Goal: Task Accomplishment & Management: Use online tool/utility

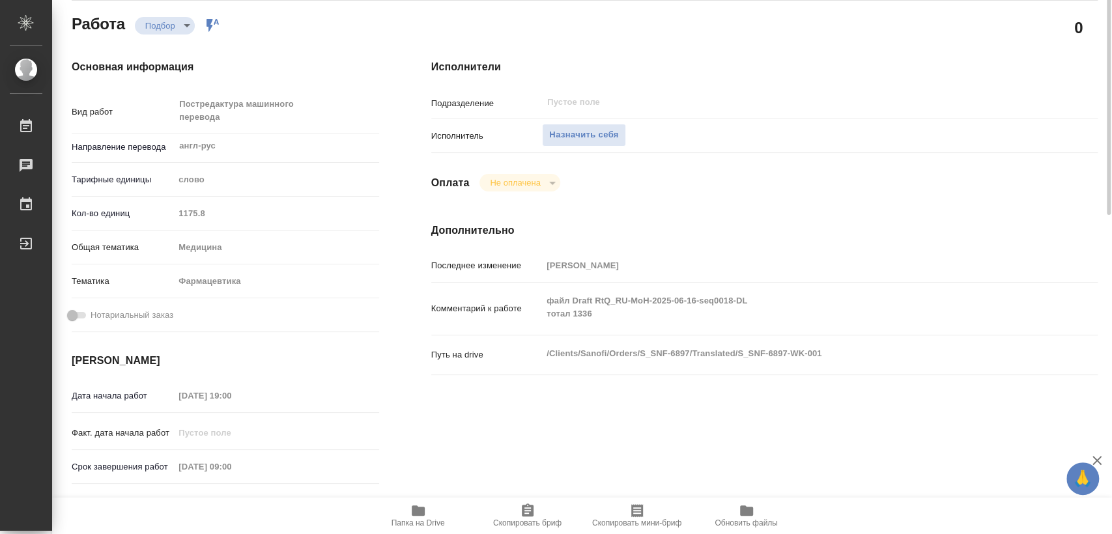
scroll to position [289, 0]
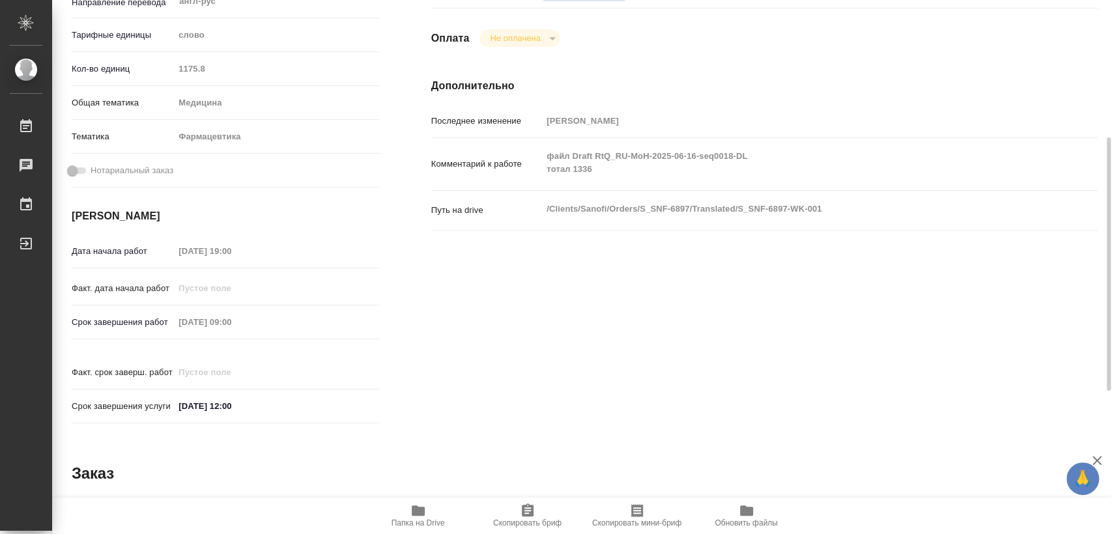
click at [422, 512] on icon "button" at bounding box center [418, 511] width 13 height 10
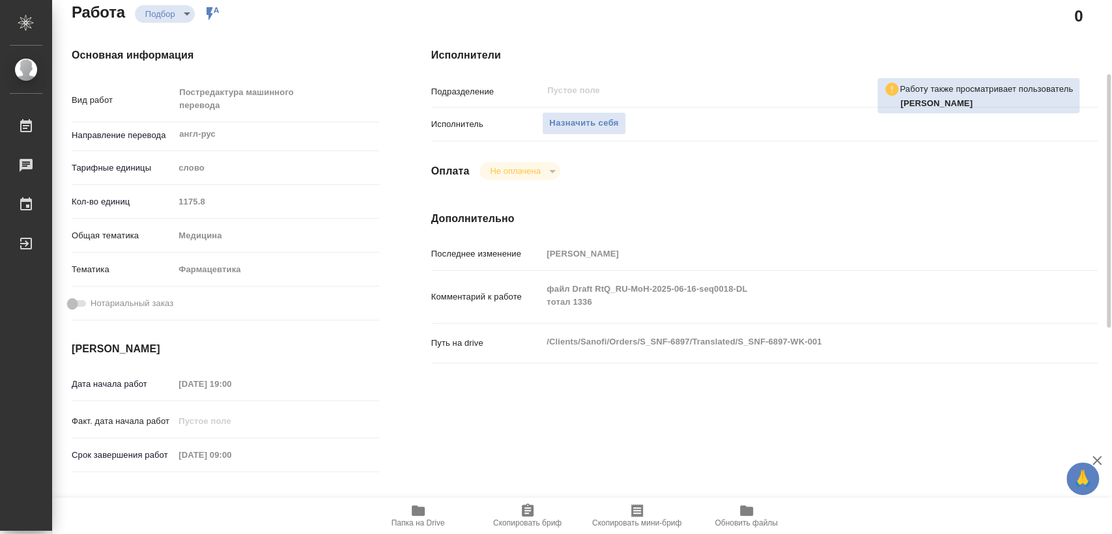
scroll to position [0, 0]
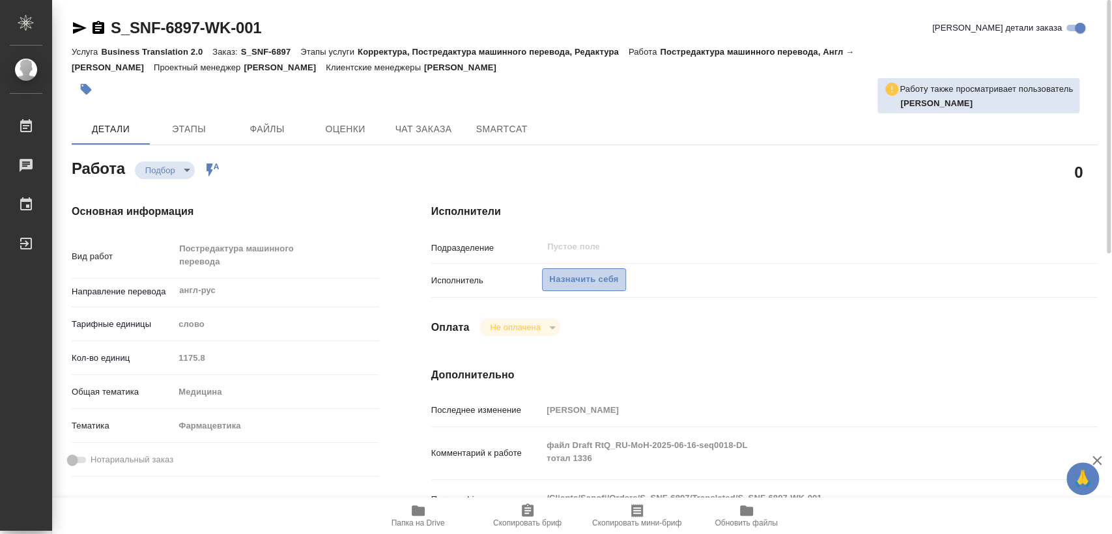
click at [571, 277] on span "Назначить себя" at bounding box center [583, 279] width 69 height 15
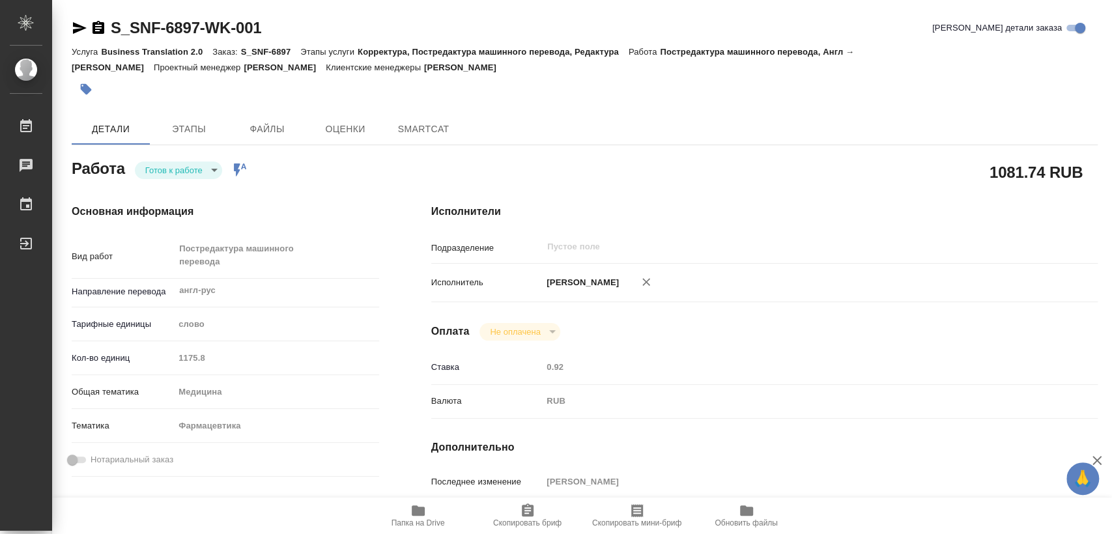
type textarea "x"
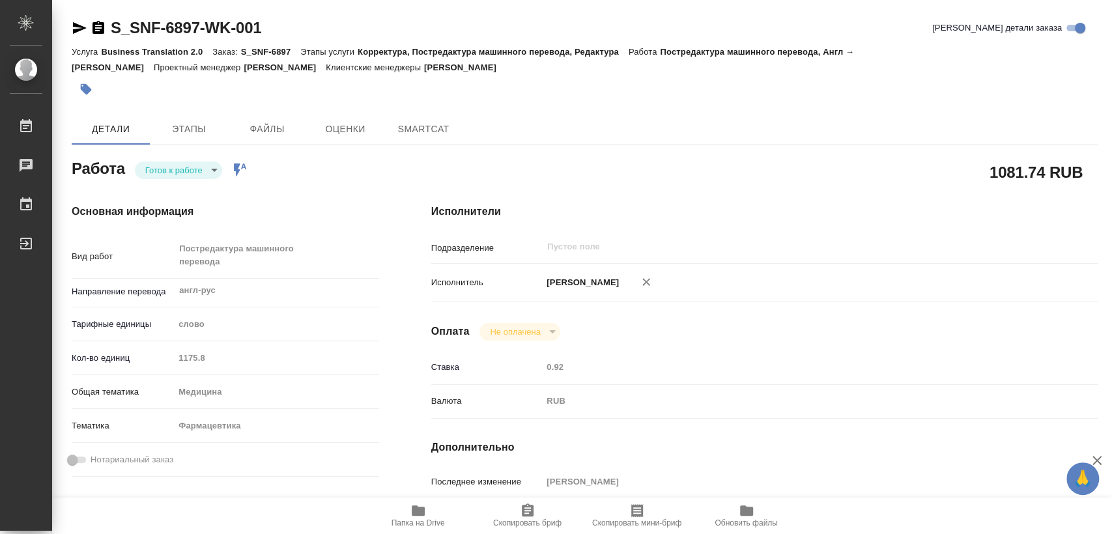
type textarea "x"
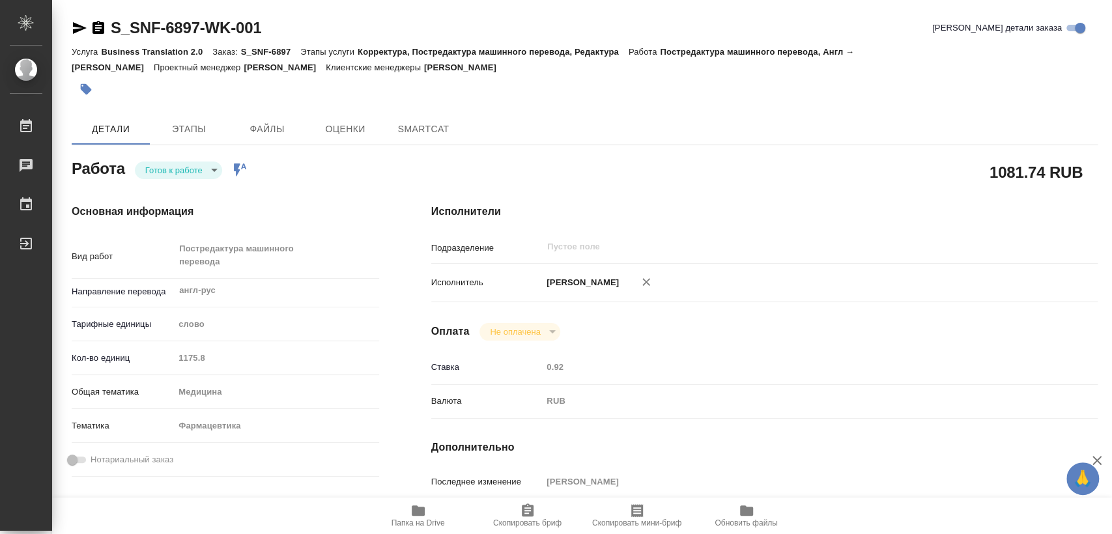
type textarea "x"
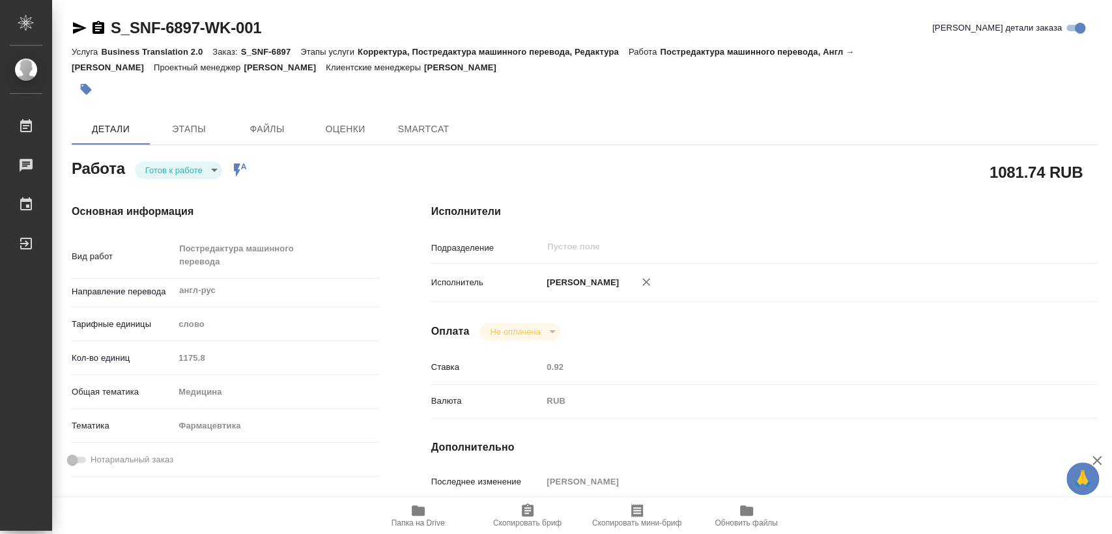
type textarea "x"
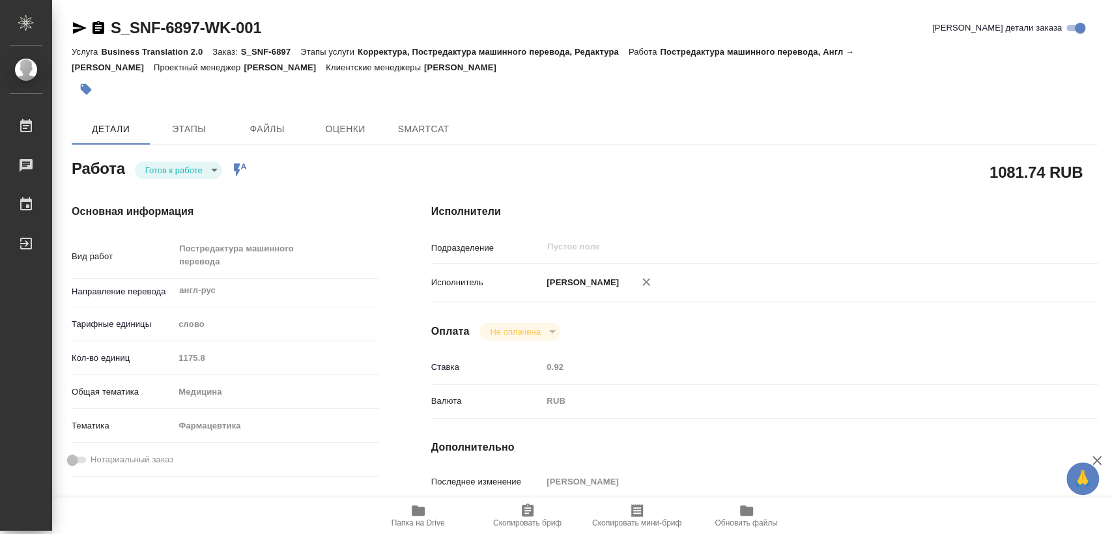
type textarea "x"
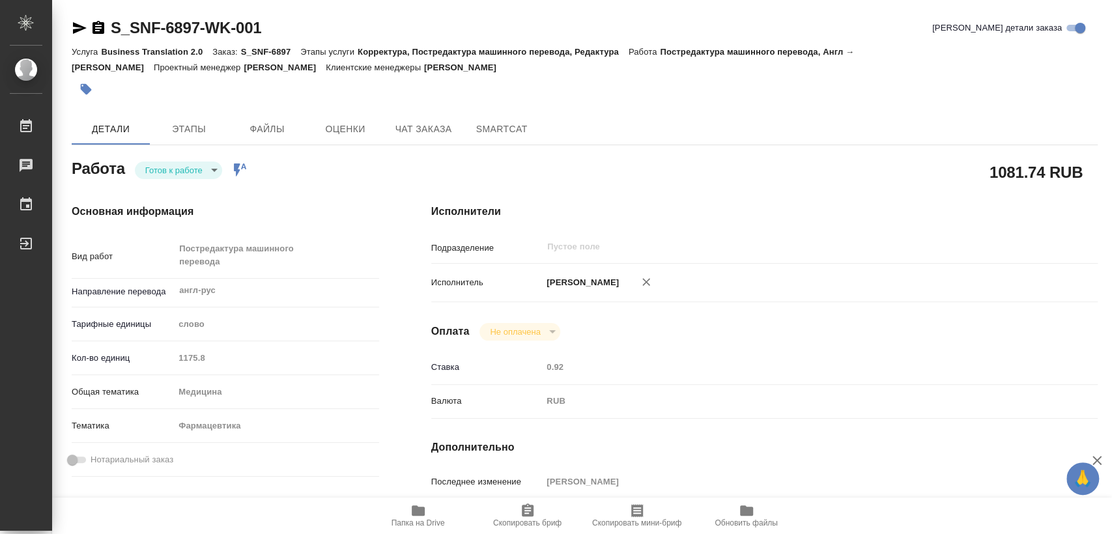
type textarea "x"
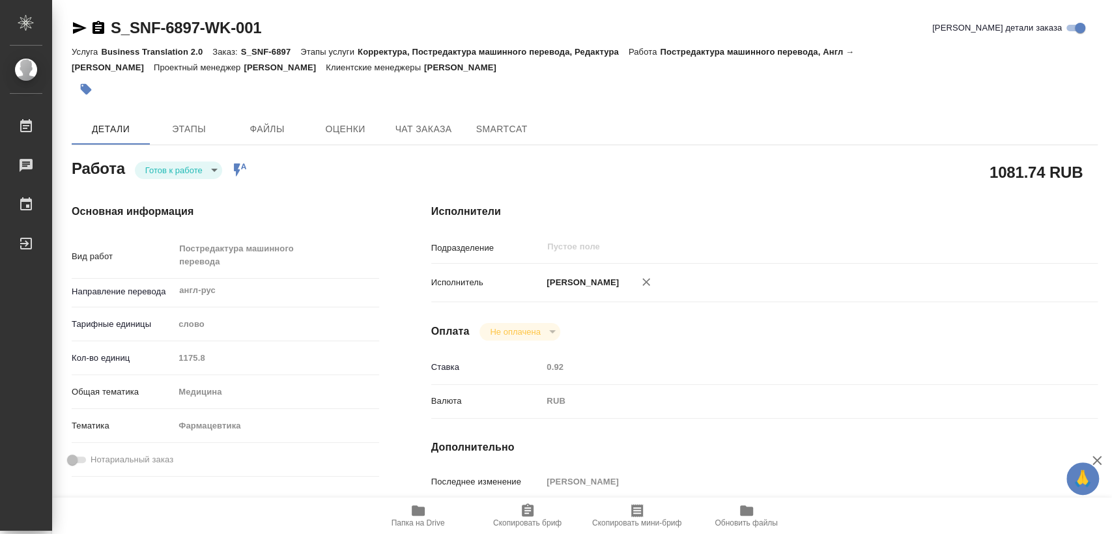
type textarea "x"
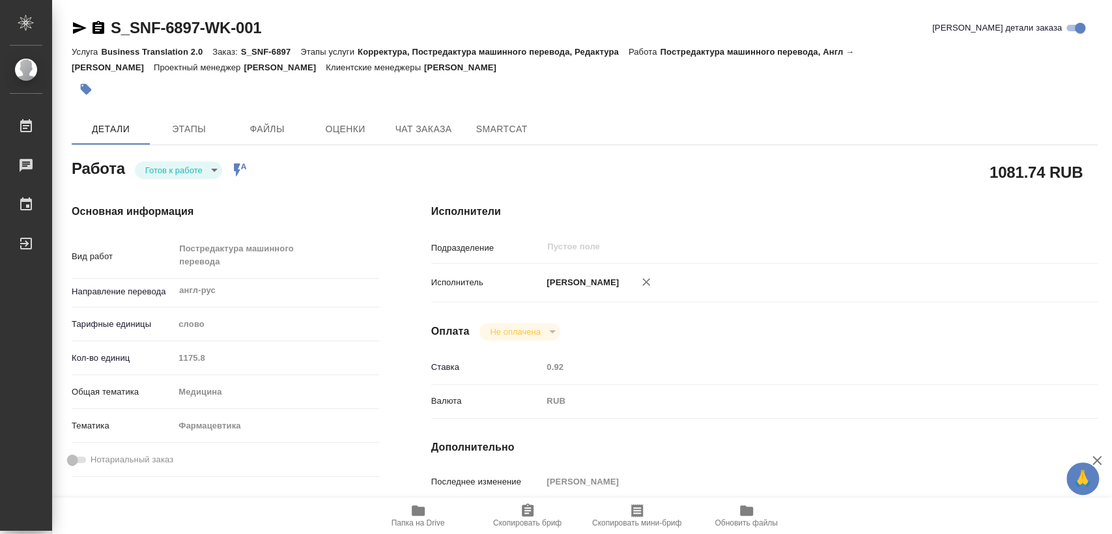
type textarea "x"
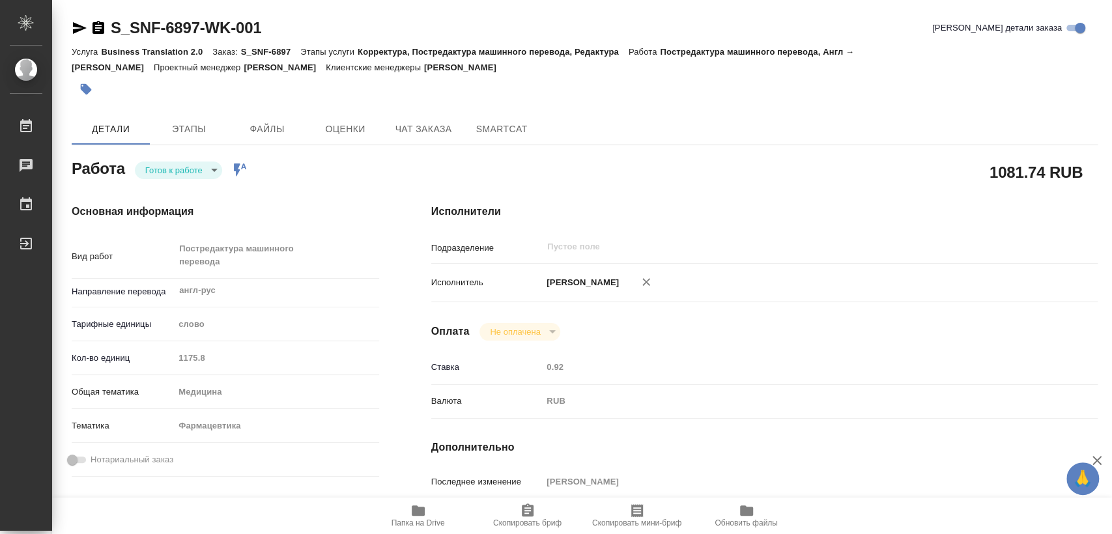
click at [416, 523] on span "Папка на Drive" at bounding box center [418, 523] width 53 height 9
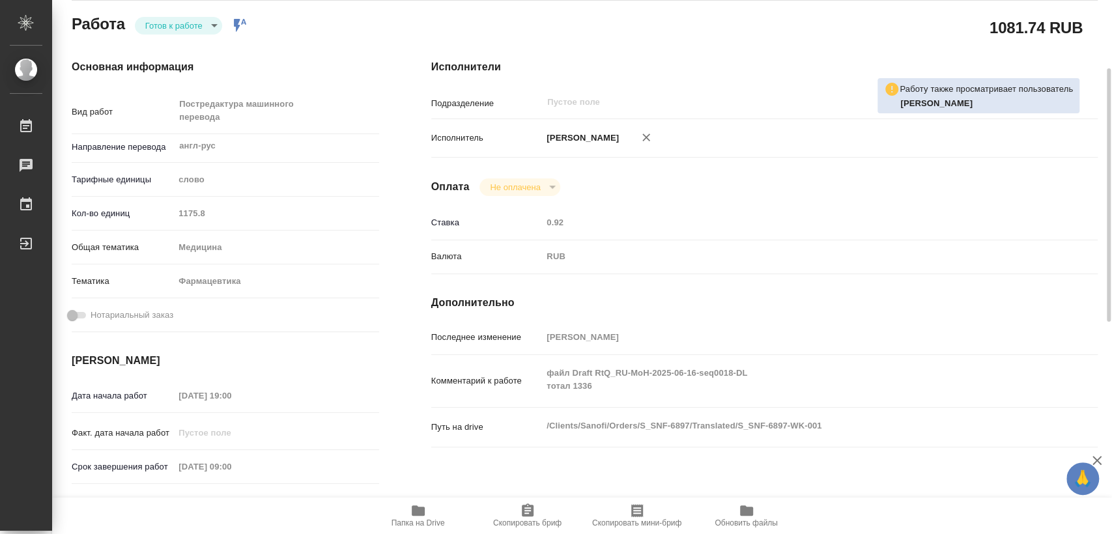
scroll to position [289, 0]
